Goal: Find specific page/section: Find specific page/section

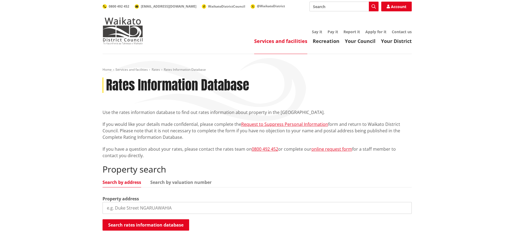
scroll to position [81, 0]
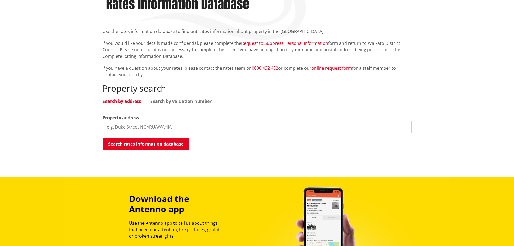
click at [147, 128] on input "search" at bounding box center [257, 127] width 309 height 12
paste input "[STREET_ADDRESS]"
type input "[STREET_ADDRESS]"
click at [147, 127] on input "search" at bounding box center [257, 127] width 309 height 12
paste input "[STREET_ADDRESS]"
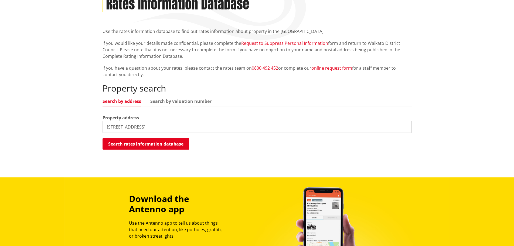
click at [120, 127] on input "[STREET_ADDRESS]" at bounding box center [257, 127] width 309 height 12
click at [153, 144] on button "Search rates information database" at bounding box center [146, 143] width 87 height 11
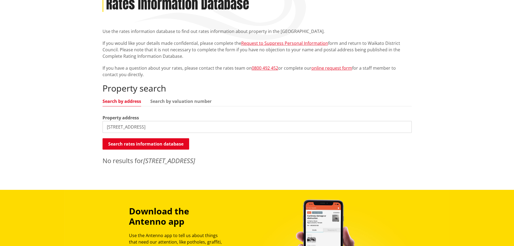
drag, startPoint x: 114, startPoint y: 128, endPoint x: 99, endPoint y: 130, distance: 15.2
click at [99, 130] on div "Home Services and facilities Rates Rates Information Database Rates Information…" at bounding box center [258, 77] width 318 height 182
type input "[GEOGRAPHIC_DATA]"
